Goal: Task Accomplishment & Management: Use online tool/utility

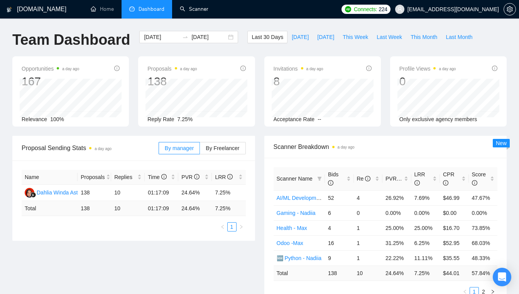
click at [204, 12] on link "Scanner" at bounding box center [194, 9] width 29 height 7
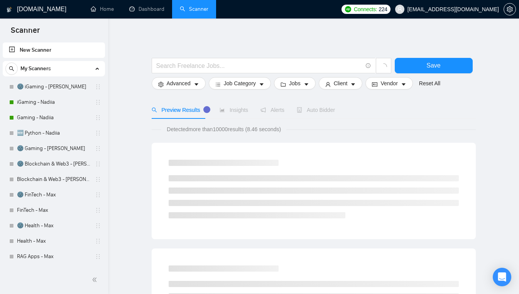
click at [59, 88] on link "🌚 iGaming - [PERSON_NAME]" at bounding box center [53, 86] width 73 height 15
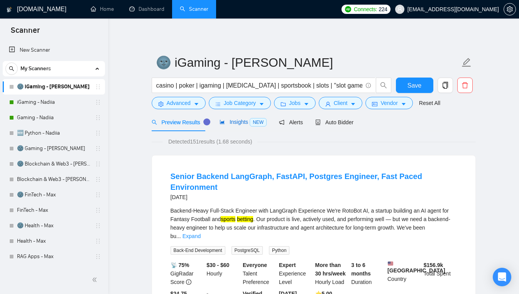
click at [250, 122] on span "NEW" at bounding box center [258, 122] width 17 height 8
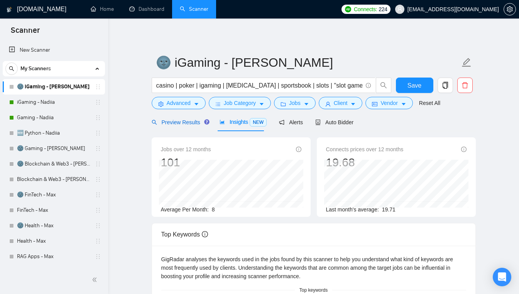
click at [174, 120] on span "Preview Results" at bounding box center [180, 122] width 56 height 6
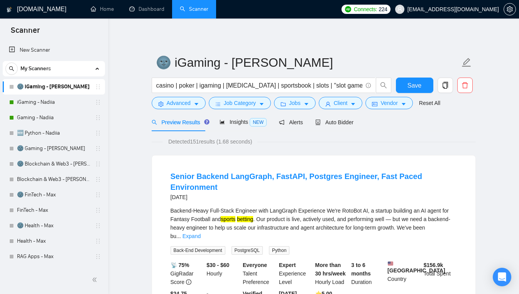
click at [67, 103] on link "iGaming - Nadiia" at bounding box center [53, 102] width 73 height 15
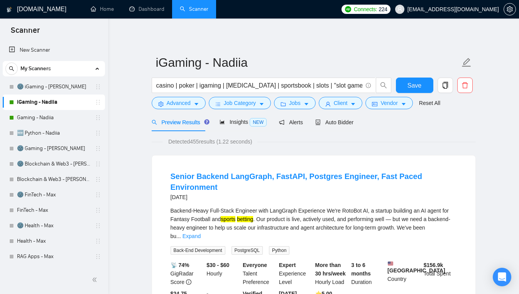
drag, startPoint x: 153, startPoint y: 84, endPoint x: 183, endPoint y: 82, distance: 29.8
click at [221, 88] on span "casino | poker | igaming | [MEDICAL_DATA] | sportsbook | slots | "slot game" | …" at bounding box center [264, 85] width 224 height 15
drag, startPoint x: 154, startPoint y: 85, endPoint x: 179, endPoint y: 88, distance: 24.6
click at [184, 89] on span "casino | poker | igaming | [MEDICAL_DATA] | sportsbook | slots | "slot game" | …" at bounding box center [264, 85] width 224 height 15
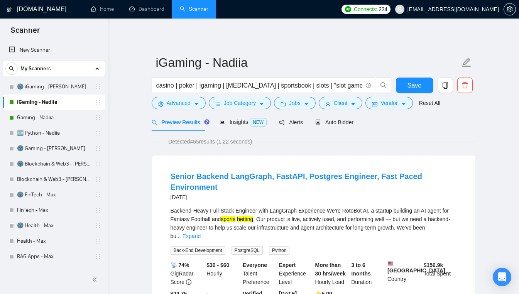
drag, startPoint x: 155, startPoint y: 83, endPoint x: 352, endPoint y: 90, distance: 197.3
click at [352, 92] on span "casino | poker | igaming | [MEDICAL_DATA] | sportsbook | slots | "slot game" | …" at bounding box center [264, 85] width 224 height 15
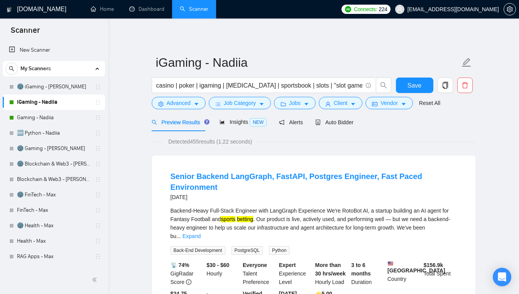
click at [154, 85] on span "casino | poker | igaming | [MEDICAL_DATA] | sportsbook | slots | "slot game" | …" at bounding box center [264, 85] width 224 height 15
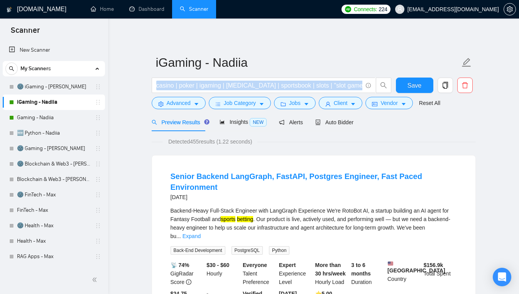
drag, startPoint x: 154, startPoint y: 83, endPoint x: 340, endPoint y: 93, distance: 187.0
click at [342, 93] on span "casino | poker | igaming | [MEDICAL_DATA] | sportsbook | slots | "slot game" | …" at bounding box center [264, 85] width 224 height 15
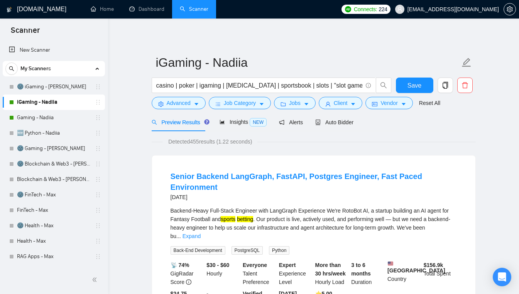
drag, startPoint x: 325, startPoint y: 92, endPoint x: 320, endPoint y: 91, distance: 5.2
click at [320, 91] on span "casino | poker | igaming | [MEDICAL_DATA] | sportsbook | slots | "slot game" | …" at bounding box center [264, 85] width 224 height 15
click at [320, 90] on span "casino | poker | igaming | [MEDICAL_DATA] | sportsbook | slots | "slot game" | …" at bounding box center [264, 85] width 224 height 15
click at [54, 147] on link "🌚 Gaming - [PERSON_NAME]" at bounding box center [53, 148] width 73 height 15
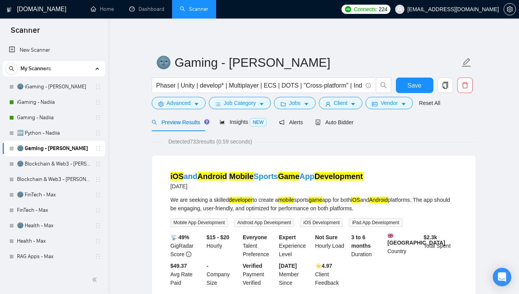
click at [71, 179] on link "Blockchain & Web3 - [PERSON_NAME]" at bounding box center [53, 179] width 73 height 15
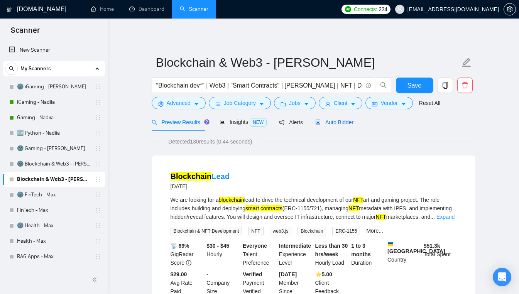
click at [333, 123] on span "Auto Bidder" at bounding box center [334, 122] width 38 height 6
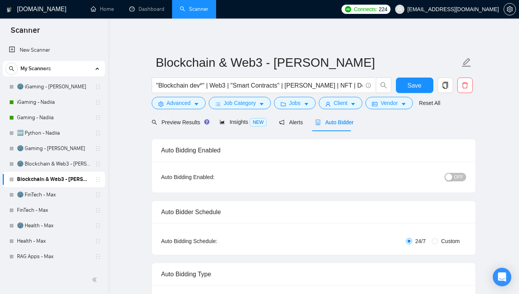
checkbox input "true"
click at [61, 194] on link "🌚 FinTech - Max" at bounding box center [53, 194] width 73 height 15
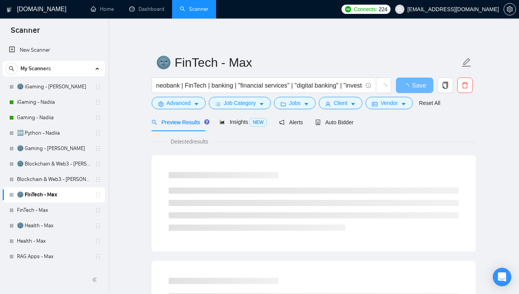
click at [90, 64] on div "My Scanners" at bounding box center [53, 68] width 97 height 15
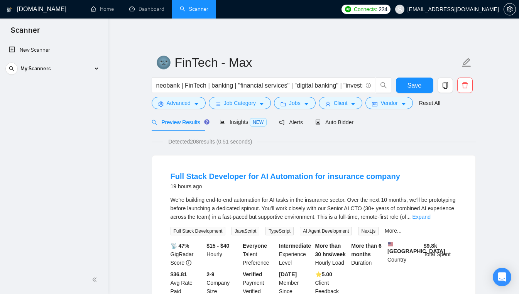
click at [89, 71] on div "My Scanners" at bounding box center [53, 68] width 97 height 15
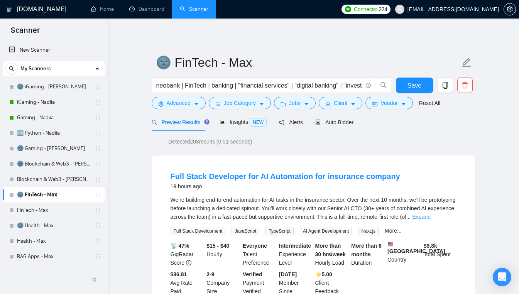
click at [55, 51] on link "New Scanner" at bounding box center [54, 49] width 90 height 15
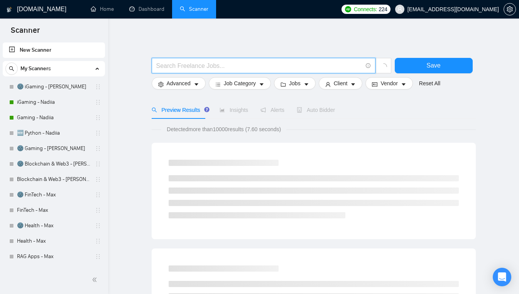
click at [177, 66] on input "text" at bounding box center [259, 66] width 206 height 10
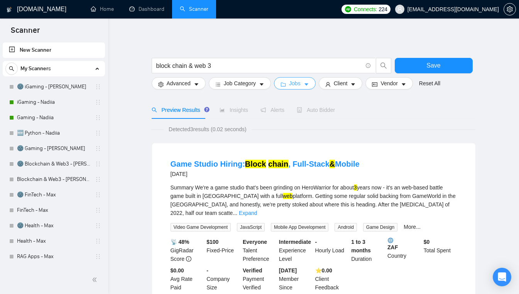
click at [292, 86] on span "Jobs" at bounding box center [295, 83] width 12 height 8
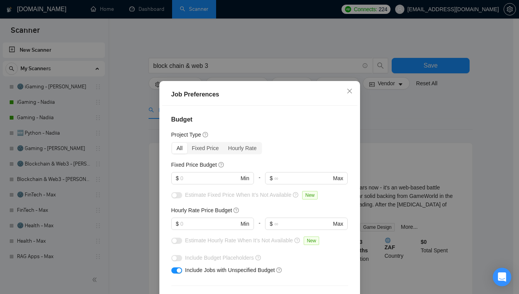
click at [292, 66] on div "Job Preferences Budget Project Type All Fixed Price Hourly Rate Fixed Price Bud…" at bounding box center [259, 147] width 519 height 294
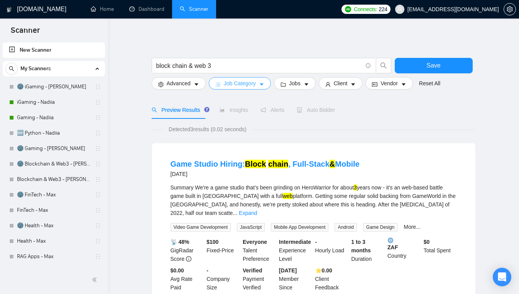
click at [247, 84] on span "Job Category" at bounding box center [240, 83] width 32 height 8
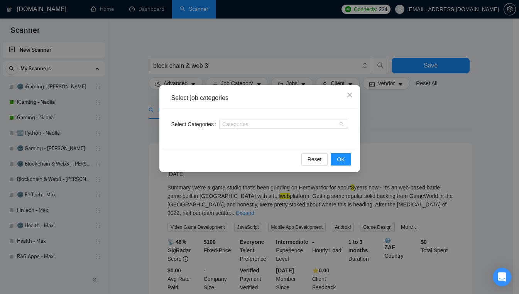
click at [245, 125] on div at bounding box center [279, 124] width 117 height 6
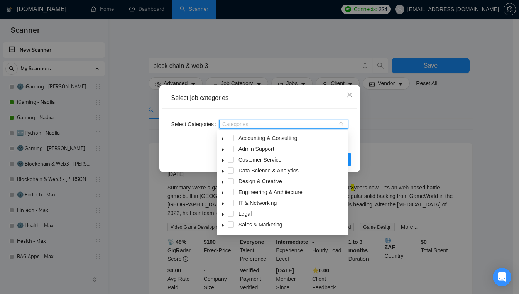
click at [264, 169] on span "Data Science & Analytics" at bounding box center [268, 170] width 60 height 6
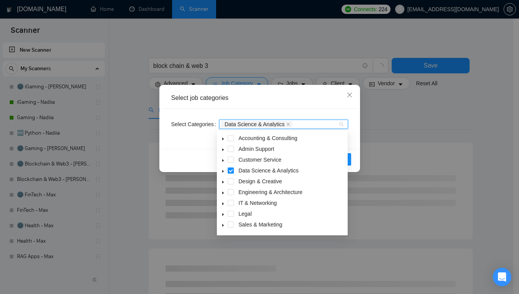
click at [268, 139] on span "Accounting & Consulting" at bounding box center [267, 138] width 59 height 6
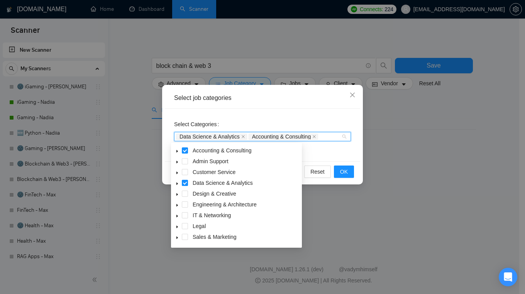
click at [201, 202] on span "Engineering & Architecture" at bounding box center [225, 204] width 64 height 6
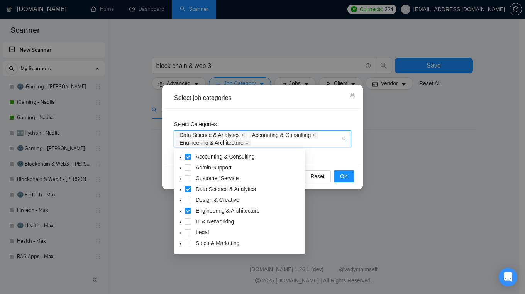
click at [198, 221] on span "IT & Networking" at bounding box center [215, 221] width 38 height 6
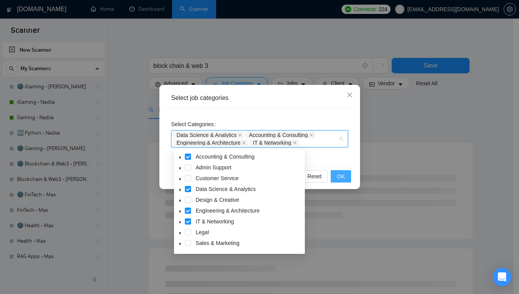
click at [348, 177] on button "OK" at bounding box center [341, 176] width 20 height 12
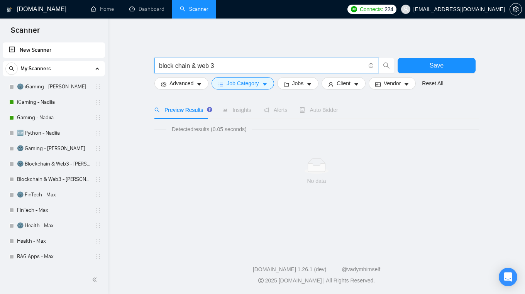
click at [226, 64] on input "block chain & web 3" at bounding box center [262, 66] width 206 height 10
type input "b"
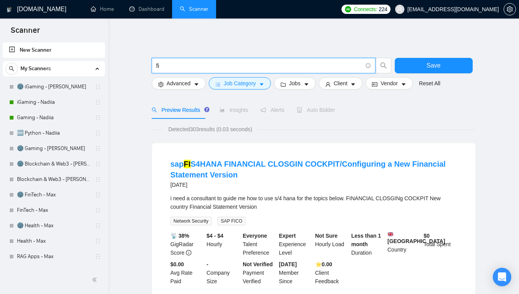
type input "f"
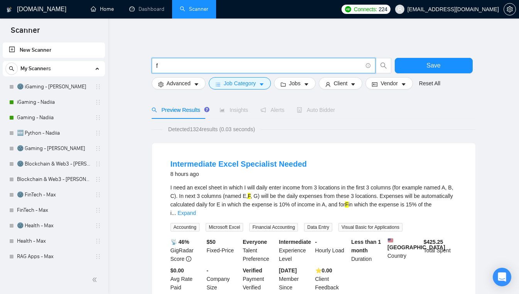
type input "f"
click at [102, 12] on link "Home" at bounding box center [102, 9] width 23 height 7
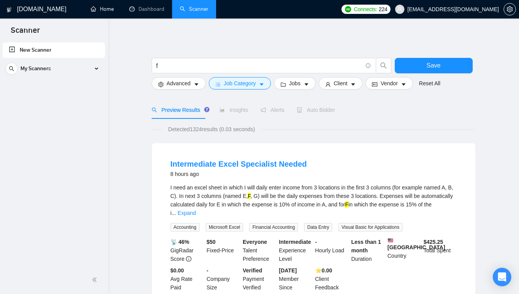
click at [103, 6] on link "Home" at bounding box center [102, 9] width 23 height 7
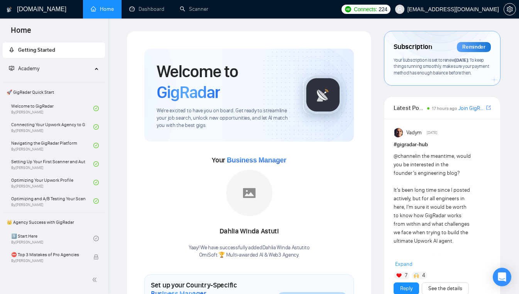
click at [498, 277] on icon "Open Intercom Messenger" at bounding box center [501, 276] width 9 height 9
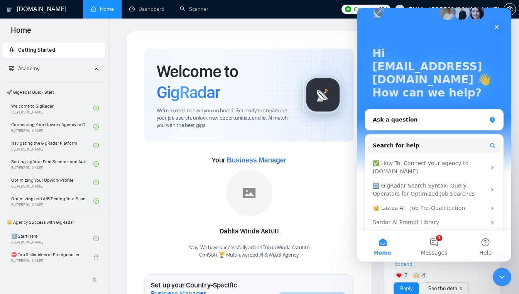
scroll to position [22, 0]
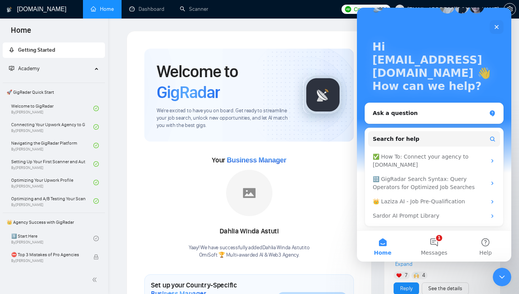
click at [424, 111] on div "Ask a question" at bounding box center [429, 113] width 113 height 8
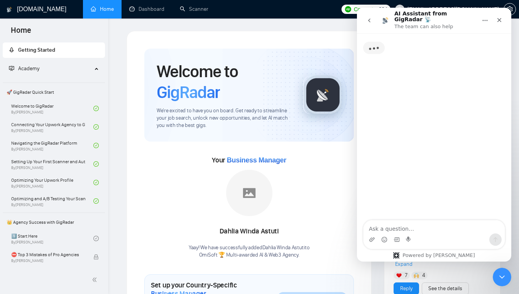
scroll to position [0, 0]
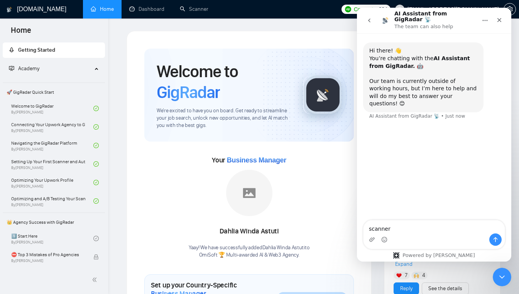
type textarea "scanner"
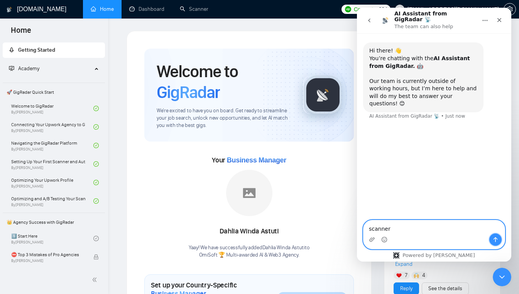
click at [494, 238] on icon "Send a message…" at bounding box center [495, 240] width 6 height 6
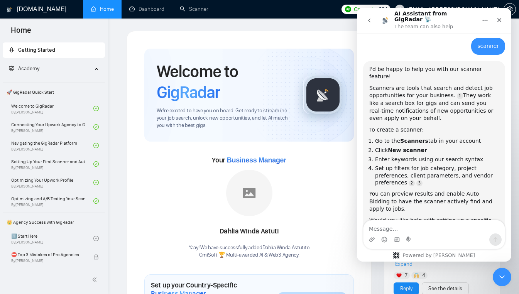
scroll to position [86, 0]
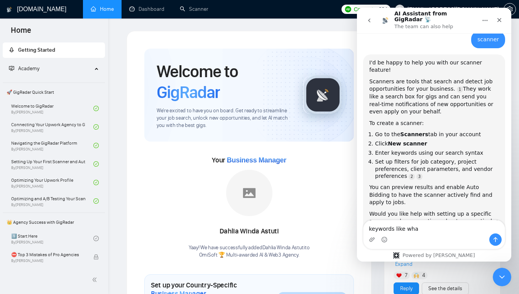
type textarea "keywords like what"
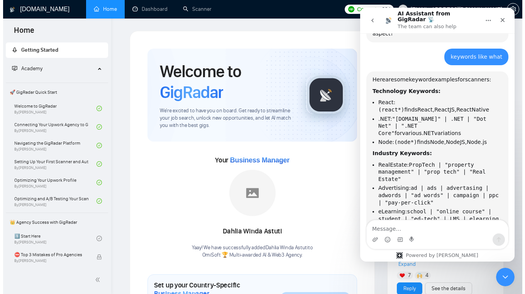
scroll to position [286, 0]
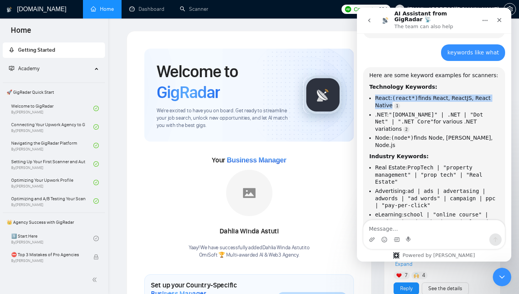
drag, startPoint x: 373, startPoint y: 63, endPoint x: 438, endPoint y: 68, distance: 65.0
click at [438, 95] on ul "React: (react*) finds React, ReactJS, React Native .NET: "[DOMAIN_NAME]" | .NET…" at bounding box center [434, 122] width 130 height 54
copy li "React: (react*) finds React, ReactJS, React Native"
click at [202, 12] on link "Scanner" at bounding box center [194, 9] width 29 height 7
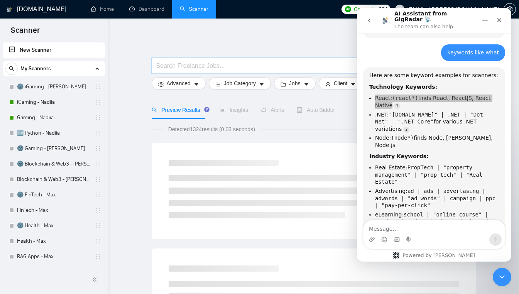
click at [193, 64] on input "text" at bounding box center [259, 66] width 206 height 10
paste input "React: (react*) finds React, ReactJS, React Native"
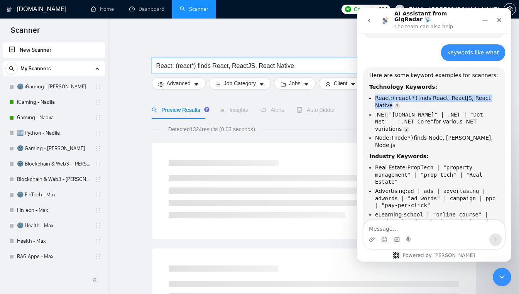
click at [492, 19] on button "Home" at bounding box center [485, 20] width 15 height 15
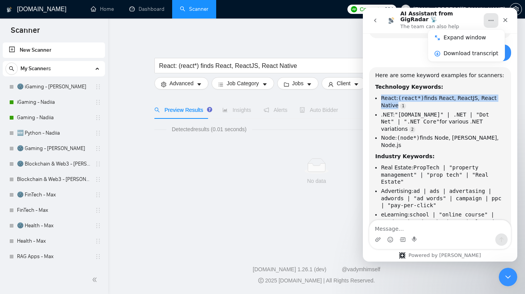
click at [498, 19] on button "Home" at bounding box center [491, 20] width 15 height 15
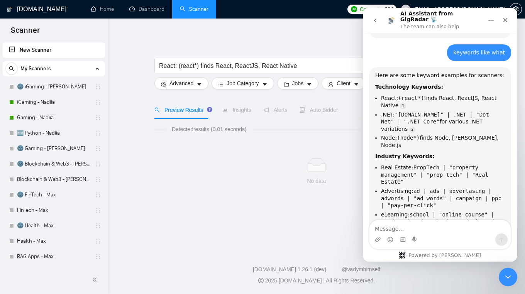
click at [506, 14] on div "Close" at bounding box center [505, 20] width 14 height 14
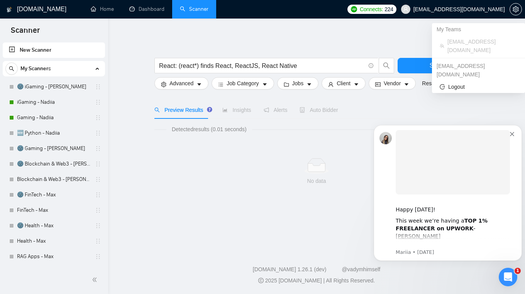
scroll to position [373, 0]
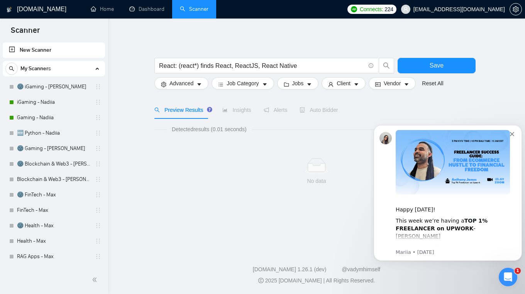
click at [516, 133] on div "Happy [DATE]! This week we’re having a TOP 1% FREELANCER on UPWORK - [PERSON_NA…" at bounding box center [448, 193] width 148 height 136
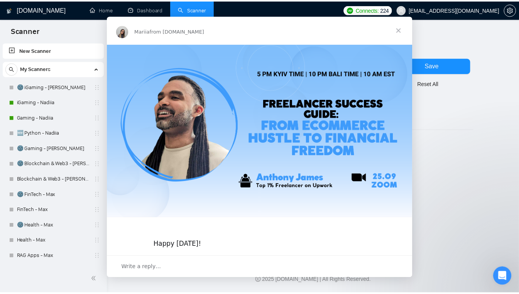
scroll to position [0, 0]
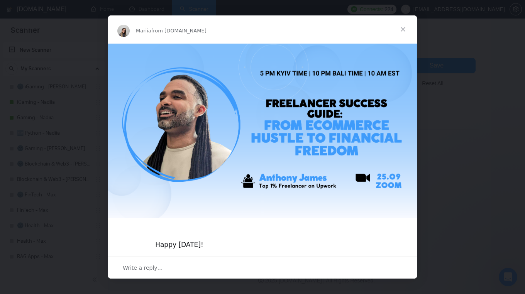
click at [399, 30] on span "Close" at bounding box center [403, 29] width 28 height 28
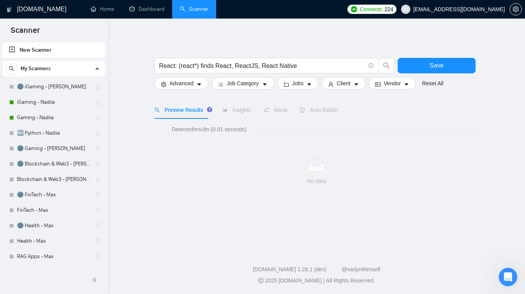
drag, startPoint x: 44, startPoint y: 53, endPoint x: 302, endPoint y: 45, distance: 257.9
click at [45, 53] on link "New Scanner" at bounding box center [54, 49] width 90 height 15
click at [81, 51] on link "New Scanner" at bounding box center [54, 49] width 90 height 15
click at [431, 84] on link "Reset All" at bounding box center [432, 83] width 21 height 8
click at [181, 85] on span "Advanced" at bounding box center [181, 83] width 24 height 8
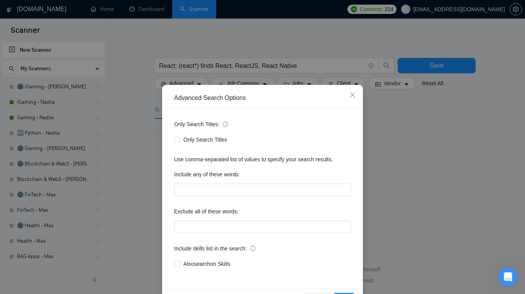
click at [227, 45] on div "Advanced Search Options Only Search Titles: Only Search Titles Use comma-separa…" at bounding box center [262, 147] width 525 height 294
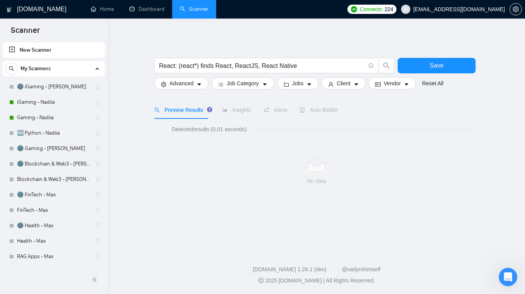
click at [291, 68] on input "React: (react*) finds React, ReactJS, React Native" at bounding box center [262, 66] width 206 height 10
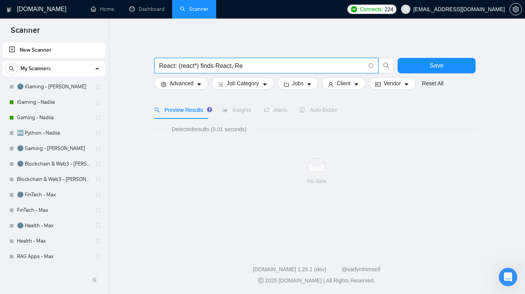
click at [178, 66] on input "React: (react*) finds React, Re" at bounding box center [262, 66] width 206 height 10
click at [225, 67] on input "(react*) finds React, Re" at bounding box center [262, 66] width 206 height 10
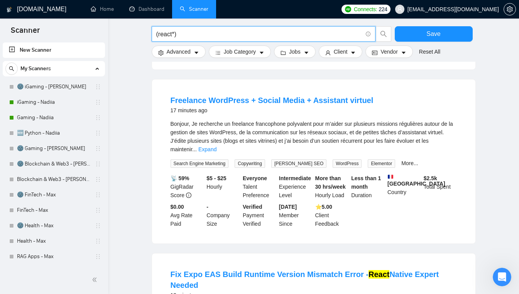
scroll to position [242, 0]
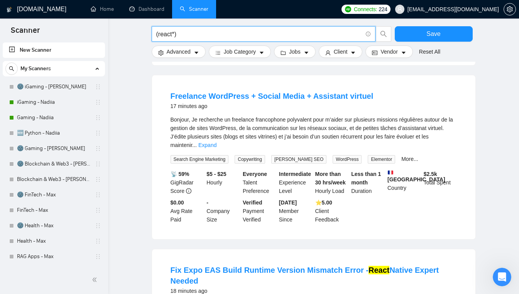
type input "(react*)"
click at [440, 180] on div "📡 59% GigRadar Score $5 - $25 Hourly Everyone Talent Preference Intermediate Ex…" at bounding box center [313, 197] width 289 height 54
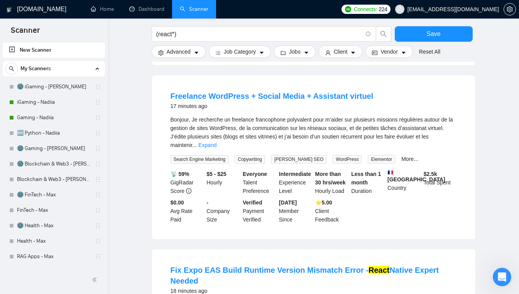
drag, startPoint x: 441, startPoint y: 178, endPoint x: 437, endPoint y: 176, distance: 4.0
click at [438, 178] on div "📡 59% GigRadar Score $5 - $25 Hourly Everyone Talent Preference Intermediate Ex…" at bounding box center [313, 197] width 289 height 54
click at [359, 101] on div "17 minutes ago" at bounding box center [272, 105] width 203 height 9
click at [350, 92] on link "Freelance WordPress + Social Media + Assistant virtuel" at bounding box center [272, 96] width 203 height 8
click at [206, 92] on link "Freelance WordPress + Social Media + Assistant virtuel" at bounding box center [272, 96] width 203 height 8
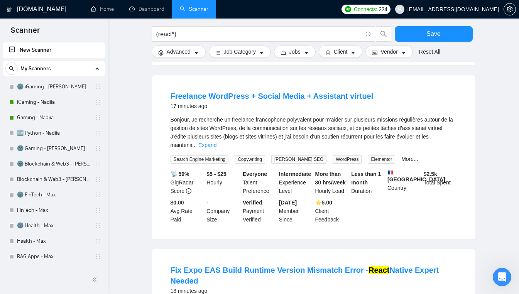
click at [216, 142] on link "Expand" at bounding box center [207, 145] width 18 height 6
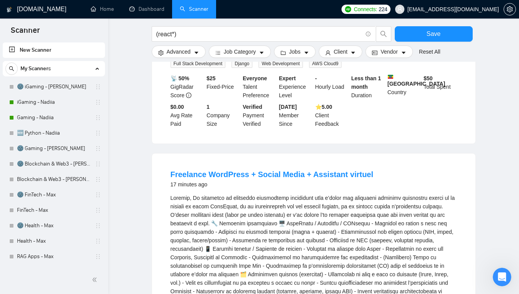
scroll to position [163, 0]
click at [245, 171] on link "Freelance WordPress + Social Media + Assistant virtuel" at bounding box center [272, 175] width 203 height 8
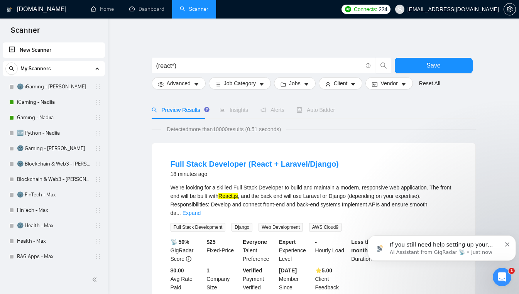
scroll to position [421, 0]
click at [335, 84] on span "Client" at bounding box center [341, 83] width 14 height 8
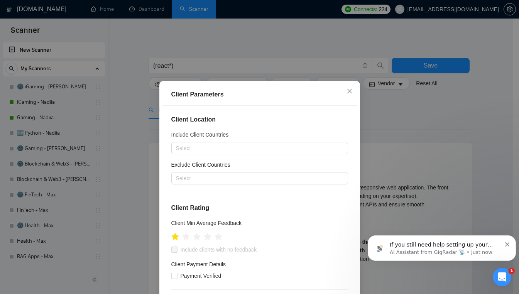
drag, startPoint x: 174, startPoint y: 237, endPoint x: 179, endPoint y: 237, distance: 5.4
click at [177, 237] on ul at bounding box center [196, 236] width 51 height 12
drag, startPoint x: 183, startPoint y: 237, endPoint x: 193, endPoint y: 238, distance: 9.8
click at [185, 237] on icon "star" at bounding box center [185, 236] width 7 height 7
click at [194, 239] on icon "star" at bounding box center [196, 236] width 7 height 7
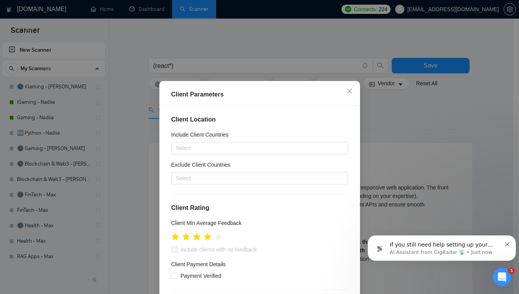
click at [208, 235] on icon "star" at bounding box center [208, 237] width 8 height 8
click at [178, 277] on span "Payment Verified" at bounding box center [201, 276] width 47 height 8
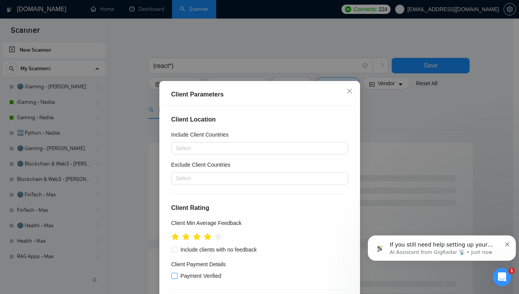
click at [175, 277] on input "Payment Verified" at bounding box center [173, 275] width 5 height 5
checkbox input "true"
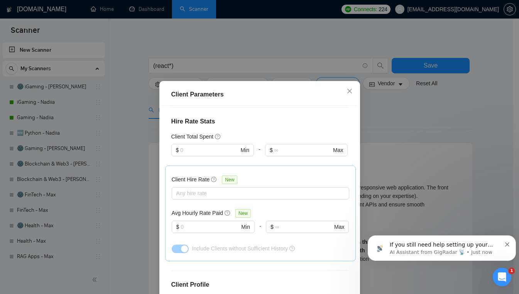
scroll to position [183, 0]
click at [194, 149] on input "text" at bounding box center [209, 149] width 59 height 8
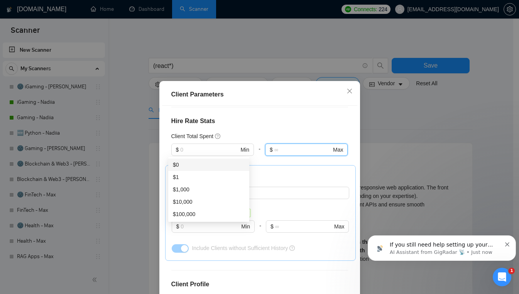
click at [312, 147] on input "text" at bounding box center [302, 149] width 57 height 8
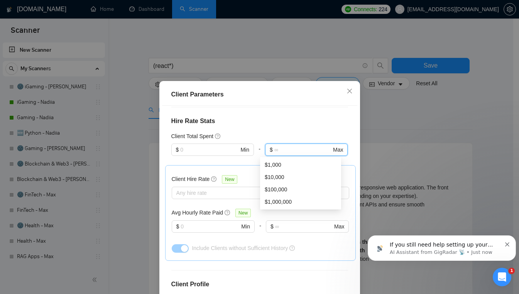
click at [214, 196] on div at bounding box center [257, 192] width 166 height 9
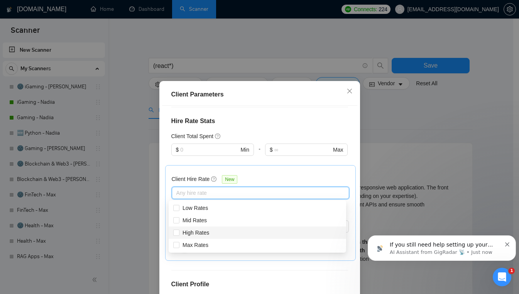
click at [213, 233] on div "High Rates" at bounding box center [257, 232] width 168 height 8
checkbox input "true"
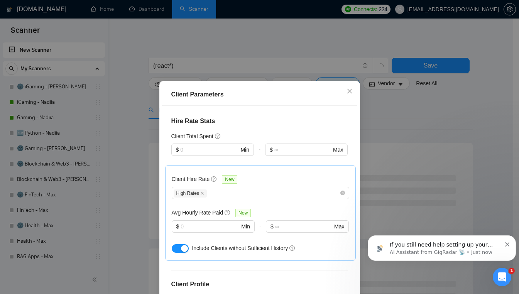
click at [372, 203] on div "Client Parameters Client Location Include Client Countries Select Exclude Clien…" at bounding box center [259, 147] width 519 height 294
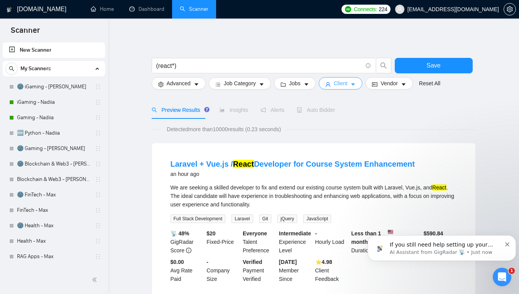
click at [335, 82] on span "Client" at bounding box center [341, 83] width 14 height 8
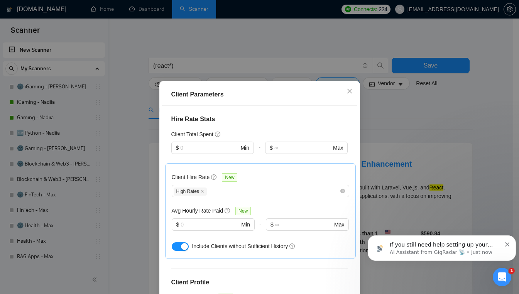
scroll to position [181, 0]
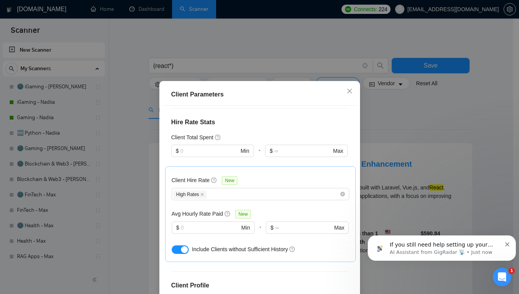
click at [267, 192] on div "High Rates" at bounding box center [257, 193] width 166 height 9
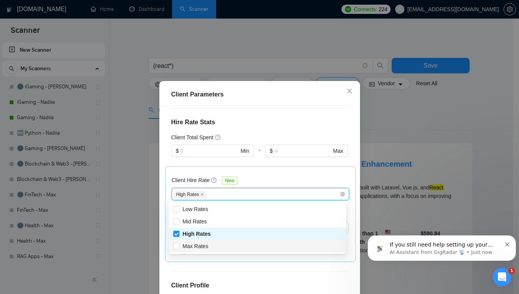
click at [229, 249] on div "Max Rates" at bounding box center [257, 246] width 168 height 8
checkbox input "true"
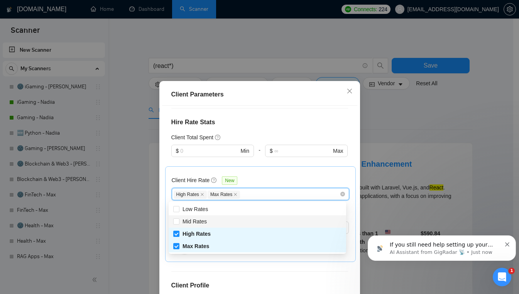
click at [232, 226] on div "Mid Rates" at bounding box center [258, 221] width 178 height 12
checkbox input "true"
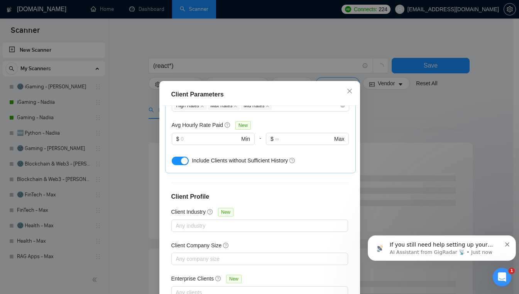
scroll to position [275, 0]
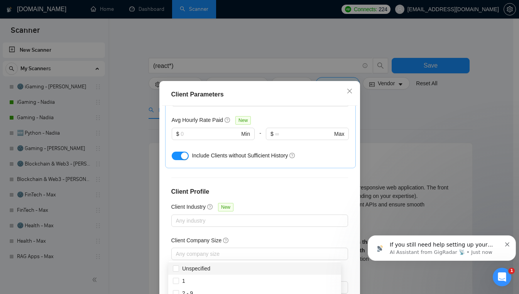
click at [280, 253] on div at bounding box center [255, 253] width 165 height 9
drag, startPoint x: 320, startPoint y: 251, endPoint x: 315, endPoint y: 252, distance: 5.5
click at [320, 251] on div at bounding box center [255, 253] width 165 height 9
click at [257, 269] on div "Unspecified" at bounding box center [255, 268] width 164 height 8
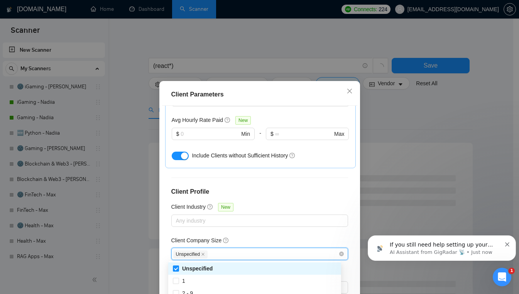
click at [201, 254] on icon "close" at bounding box center [202, 254] width 3 height 3
checkbox input "false"
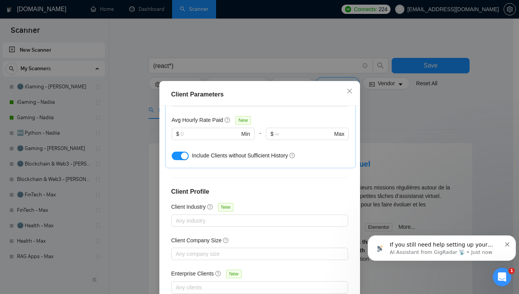
click at [425, 177] on div "Client Parameters Client Location Include Client Countries Select Exclude Clien…" at bounding box center [259, 147] width 519 height 294
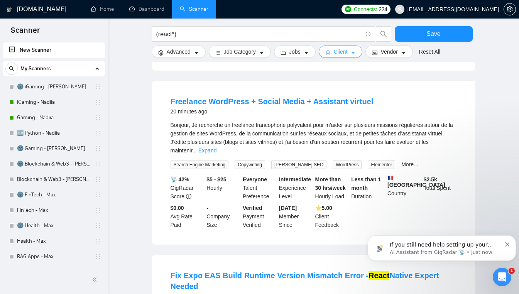
scroll to position [240, 0]
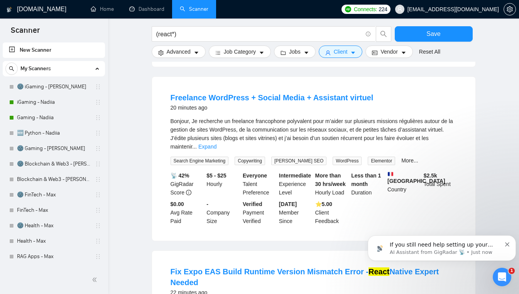
click at [216, 144] on link "Expand" at bounding box center [207, 147] width 18 height 6
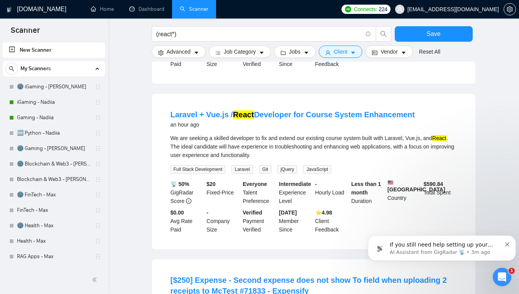
scroll to position [701, 0]
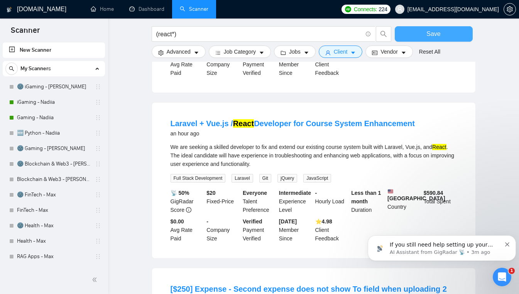
click at [442, 36] on button "Save" at bounding box center [434, 33] width 78 height 15
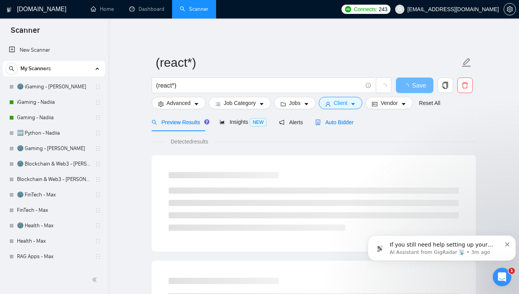
click at [330, 123] on span "Auto Bidder" at bounding box center [334, 122] width 38 height 6
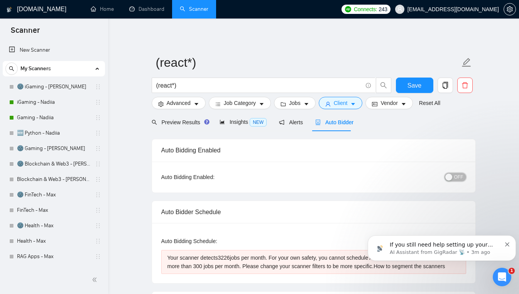
click at [450, 178] on div "button" at bounding box center [448, 177] width 7 height 7
click at [182, 122] on span "Preview Results" at bounding box center [180, 122] width 56 height 6
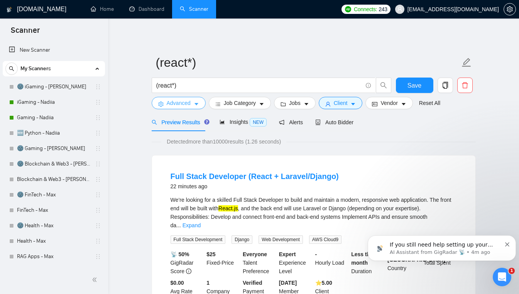
click at [194, 103] on icon "caret-down" at bounding box center [196, 103] width 5 height 5
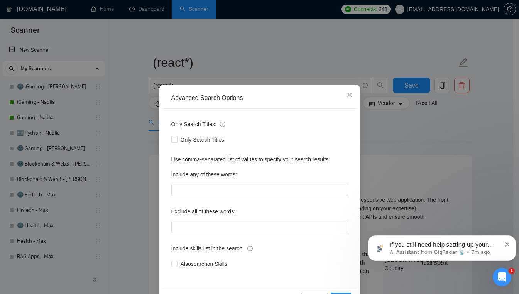
click at [203, 138] on span "Only Search Titles" at bounding box center [203, 139] width 50 height 8
click at [177, 138] on input "Only Search Titles" at bounding box center [173, 139] width 5 height 5
checkbox input "true"
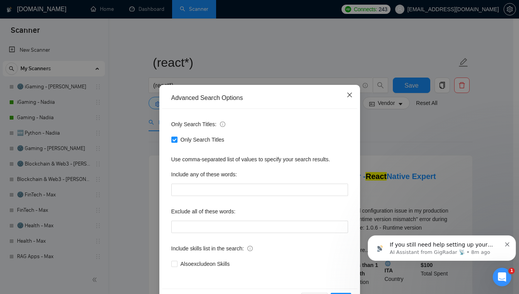
click at [347, 96] on icon "close" at bounding box center [349, 95] width 5 height 5
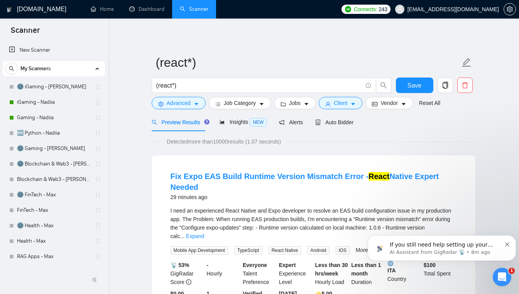
click at [510, 246] on div "If you still need help setting up your scanner or choosing the right keywords, …" at bounding box center [442, 247] width 148 height 25
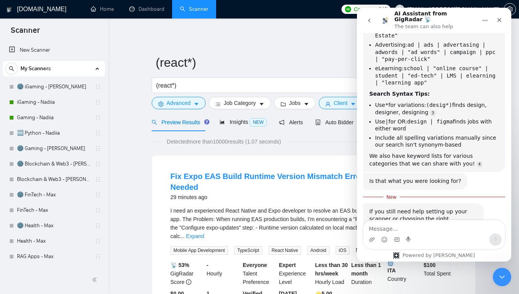
scroll to position [434, 0]
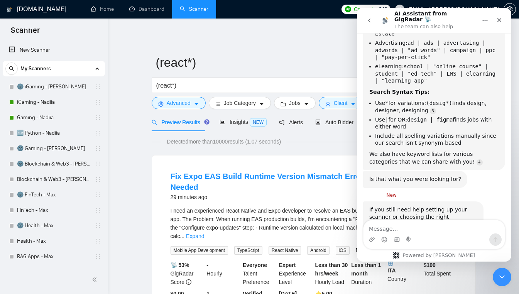
click at [496, 18] on div "Close" at bounding box center [499, 20] width 14 height 14
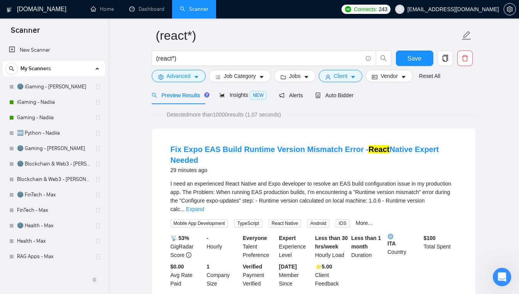
scroll to position [0, 0]
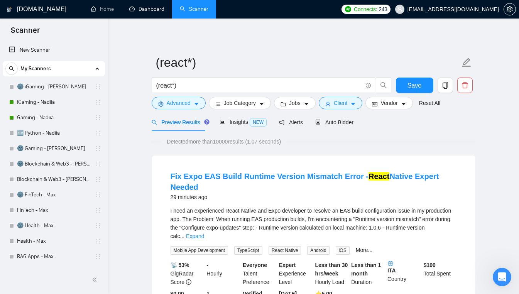
drag, startPoint x: 155, startPoint y: 8, endPoint x: 298, endPoint y: 41, distance: 147.2
click at [155, 8] on link "Dashboard" at bounding box center [146, 9] width 35 height 7
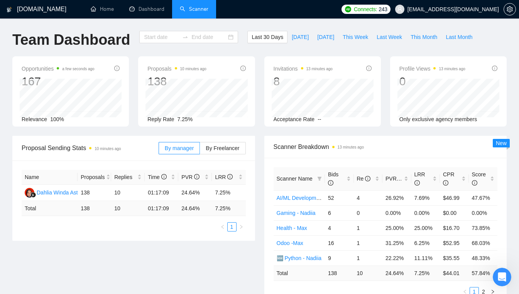
type input "[DATE]"
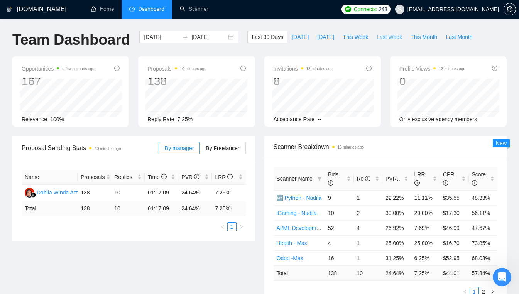
click at [377, 37] on span "Last Week" at bounding box center [389, 37] width 25 height 8
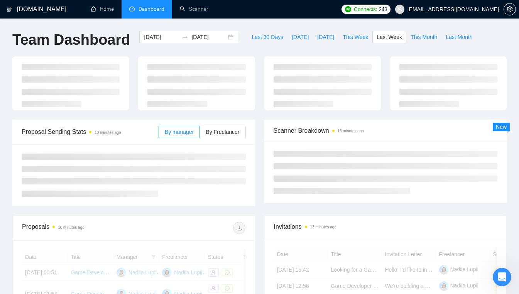
type input "[DATE]"
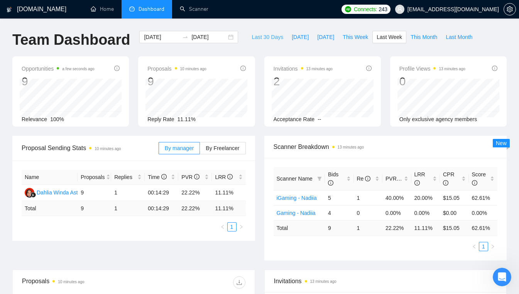
click at [255, 37] on span "Last 30 Days" at bounding box center [268, 37] width 32 height 8
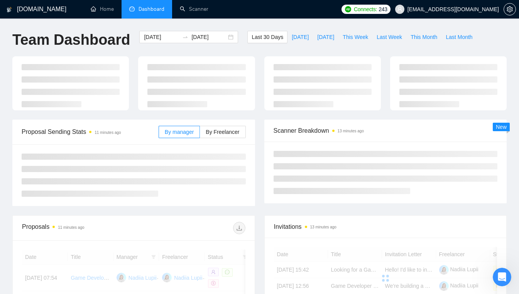
type input "[DATE]"
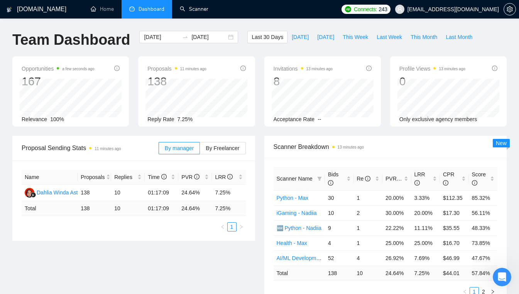
click at [196, 6] on link "Scanner" at bounding box center [194, 9] width 29 height 7
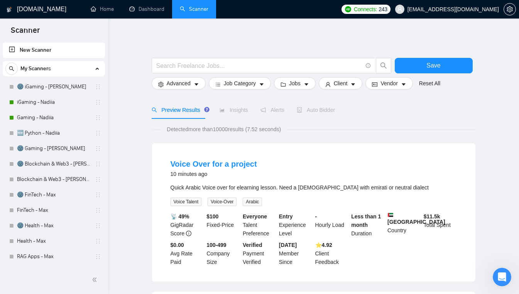
scroll to position [1, 0]
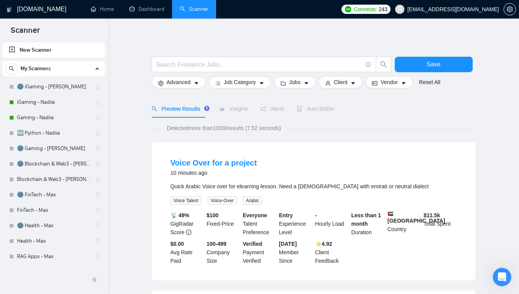
click at [504, 273] on icon "Open Intercom Messenger" at bounding box center [502, 277] width 13 height 13
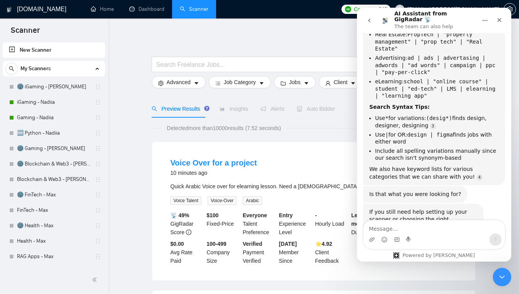
scroll to position [421, 0]
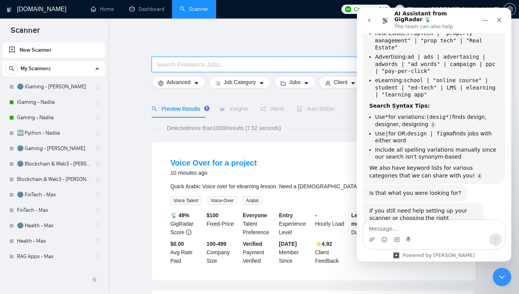
click at [250, 65] on input "text" at bounding box center [259, 65] width 206 height 10
type input "(react*)"
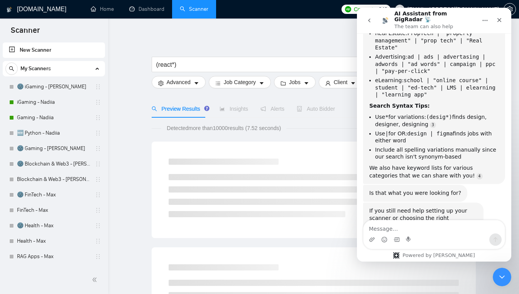
click at [495, 18] on div "Close" at bounding box center [499, 20] width 14 height 14
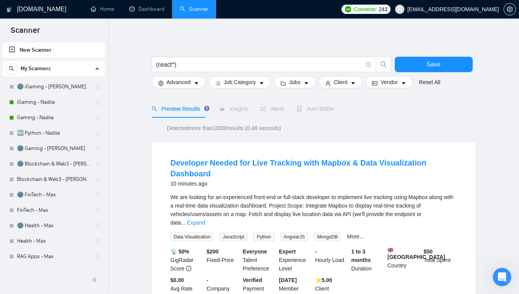
click at [213, 248] on div "$ 200 Fixed-Price" at bounding box center [223, 259] width 36 height 25
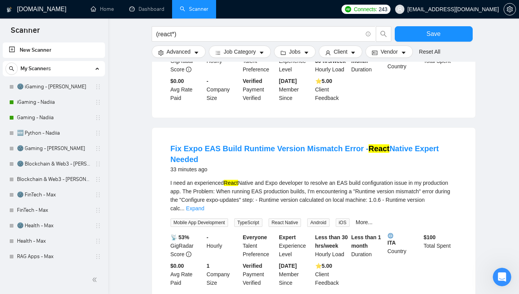
scroll to position [549, 0]
